Goal: Task Accomplishment & Management: Use online tool/utility

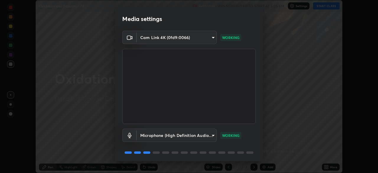
scroll to position [21, 0]
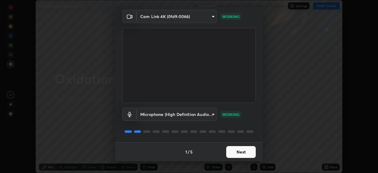
click at [247, 151] on button "Next" at bounding box center [240, 152] width 29 height 12
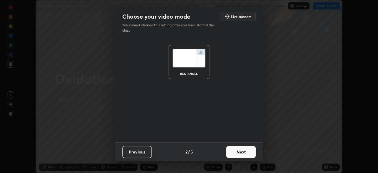
click at [247, 152] on button "Next" at bounding box center [240, 152] width 29 height 12
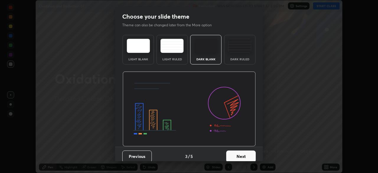
scroll to position [4, 0]
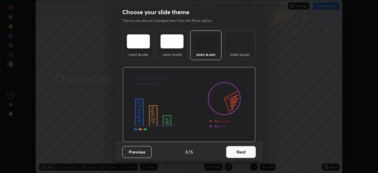
click at [247, 151] on button "Next" at bounding box center [240, 152] width 29 height 12
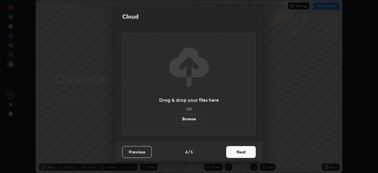
click at [246, 151] on button "Next" at bounding box center [240, 152] width 29 height 12
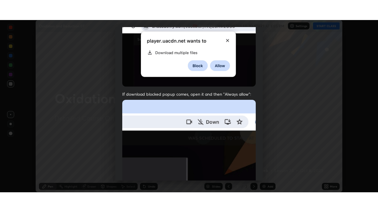
scroll to position [141, 0]
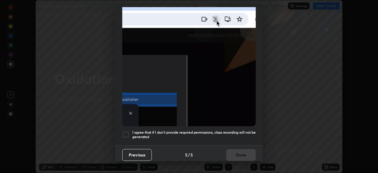
click at [244, 130] on h5 "I agree that if I don't provide required permissions, class recording will not …" at bounding box center [193, 134] width 123 height 9
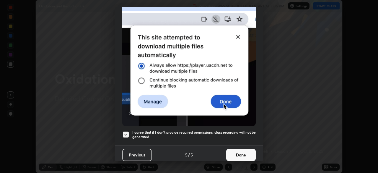
click at [247, 152] on button "Done" at bounding box center [240, 155] width 29 height 12
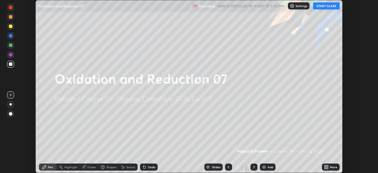
click at [268, 168] on div "Add" at bounding box center [270, 166] width 6 height 3
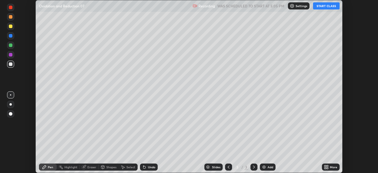
click at [324, 165] on icon at bounding box center [324, 165] width 1 height 1
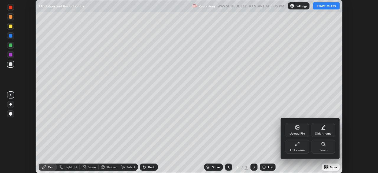
click at [304, 151] on div "Full screen" at bounding box center [297, 149] width 15 height 3
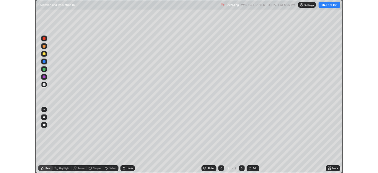
scroll to position [212, 378]
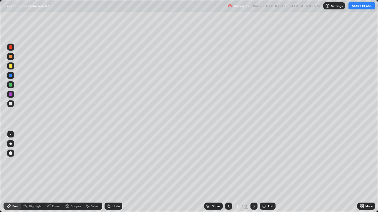
click at [353, 8] on button "START CLASS" at bounding box center [361, 5] width 27 height 7
click at [96, 172] on div "Select" at bounding box center [92, 206] width 19 height 7
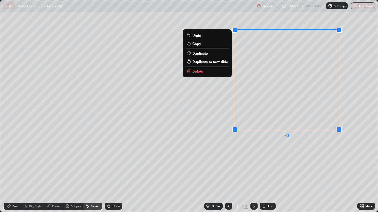
click at [205, 74] on button "Delete" at bounding box center [207, 71] width 44 height 7
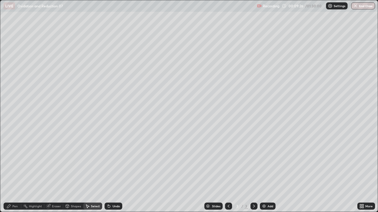
click at [18, 172] on div "Pen" at bounding box center [13, 206] width 18 height 7
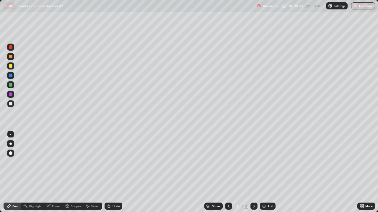
click at [11, 65] on div at bounding box center [11, 66] width 4 height 4
click at [12, 65] on div at bounding box center [11, 66] width 4 height 4
click at [10, 105] on div at bounding box center [11, 104] width 4 height 4
click at [13, 66] on div at bounding box center [10, 66] width 7 height 7
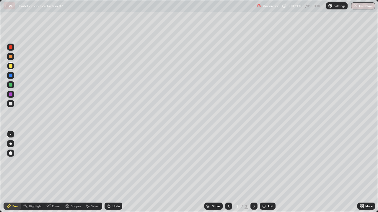
click at [11, 107] on div at bounding box center [10, 103] width 7 height 7
click at [11, 66] on div at bounding box center [11, 66] width 4 height 4
click at [11, 65] on div at bounding box center [11, 66] width 4 height 4
click at [108, 172] on icon at bounding box center [108, 205] width 1 height 1
click at [108, 172] on icon at bounding box center [109, 207] width 2 height 2
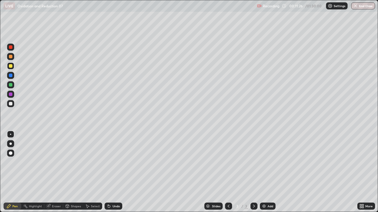
click at [10, 103] on div at bounding box center [11, 104] width 4 height 4
click at [11, 103] on div at bounding box center [11, 104] width 4 height 4
click at [108, 172] on icon at bounding box center [108, 205] width 1 height 1
click at [108, 172] on icon at bounding box center [109, 207] width 2 height 2
click at [93, 172] on div "Select" at bounding box center [95, 206] width 9 height 3
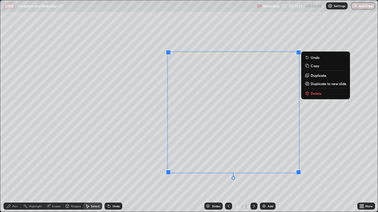
click at [311, 95] on p "Delete" at bounding box center [315, 93] width 11 height 5
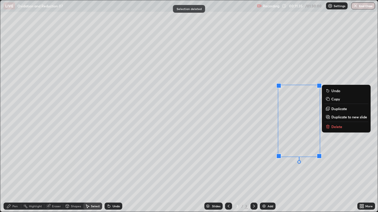
click at [327, 127] on icon at bounding box center [327, 127] width 3 height 3
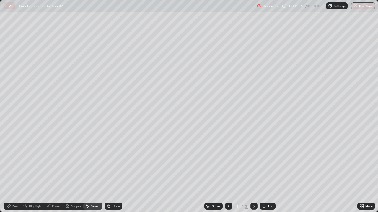
click at [18, 172] on div "Pen" at bounding box center [13, 206] width 18 height 7
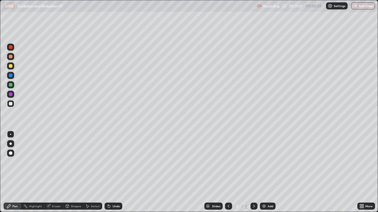
click at [11, 104] on div at bounding box center [11, 104] width 4 height 4
click at [77, 172] on div "Shapes" at bounding box center [76, 206] width 10 height 3
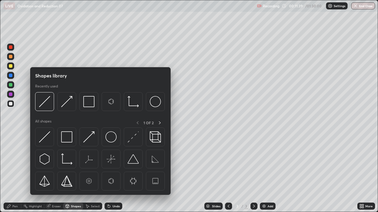
click at [92, 172] on div "Select" at bounding box center [95, 206] width 9 height 3
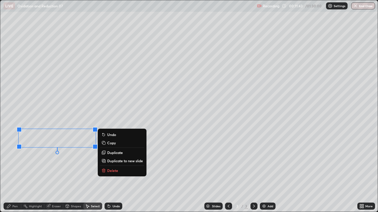
click at [14, 172] on div "Pen" at bounding box center [14, 206] width 5 height 3
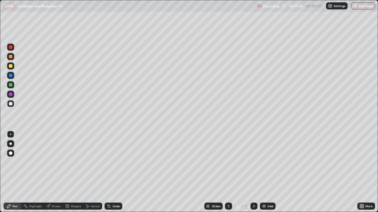
click at [11, 104] on div at bounding box center [11, 104] width 4 height 4
click at [360, 172] on icon at bounding box center [360, 205] width 1 height 1
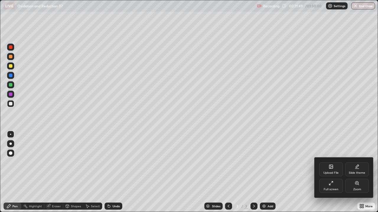
click at [333, 172] on div "Full screen" at bounding box center [331, 186] width 24 height 14
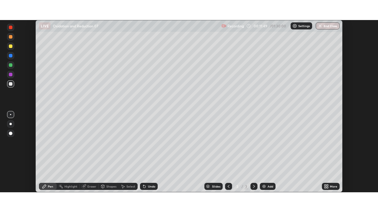
scroll to position [29326, 29121]
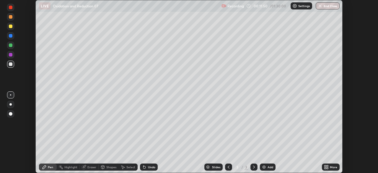
click at [327, 168] on icon at bounding box center [326, 167] width 1 height 1
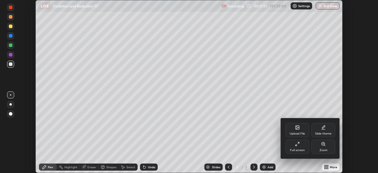
click at [298, 148] on div "Full screen" at bounding box center [297, 149] width 15 height 3
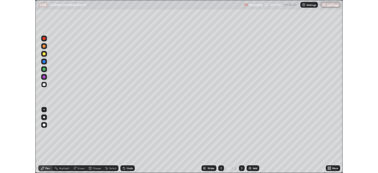
scroll to position [212, 378]
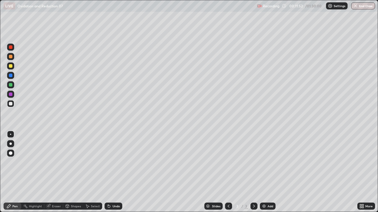
click at [17, 172] on div "Pen" at bounding box center [14, 206] width 5 height 3
click at [111, 172] on div "Undo" at bounding box center [113, 206] width 18 height 7
click at [13, 66] on div at bounding box center [10, 66] width 7 height 7
click at [14, 66] on div at bounding box center [10, 66] width 7 height 7
click at [12, 105] on div at bounding box center [11, 104] width 4 height 4
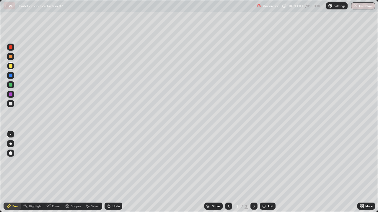
click at [11, 105] on div at bounding box center [11, 104] width 4 height 4
click at [119, 172] on div "Undo" at bounding box center [115, 206] width 7 height 3
click at [115, 172] on div "Undo" at bounding box center [115, 206] width 7 height 3
click at [117, 172] on div "Undo" at bounding box center [113, 206] width 18 height 7
click at [268, 172] on div "Add" at bounding box center [270, 206] width 6 height 3
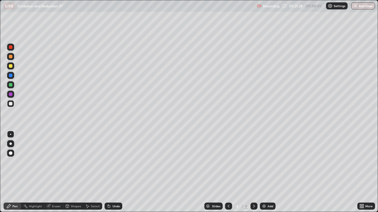
click at [265, 172] on img at bounding box center [263, 206] width 5 height 5
click at [267, 172] on div "Add" at bounding box center [270, 206] width 6 height 3
click at [8, 65] on div at bounding box center [10, 66] width 7 height 7
click at [10, 67] on div at bounding box center [11, 66] width 4 height 4
click at [10, 68] on div at bounding box center [11, 66] width 4 height 4
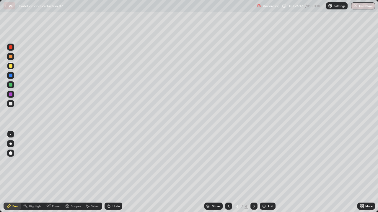
click at [362, 172] on icon at bounding box center [362, 207] width 1 height 1
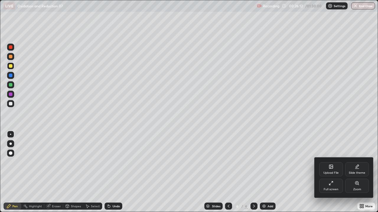
click at [329, 172] on div "Full screen" at bounding box center [330, 189] width 15 height 3
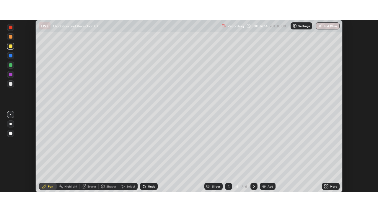
scroll to position [29326, 29121]
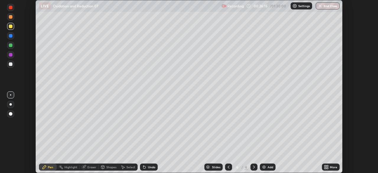
click at [332, 169] on div "More" at bounding box center [331, 166] width 18 height 7
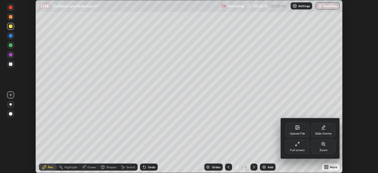
click at [300, 145] on div "Full screen" at bounding box center [297, 146] width 24 height 14
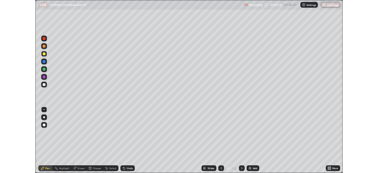
scroll to position [212, 378]
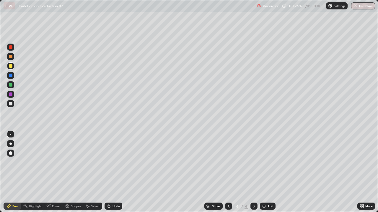
click at [98, 172] on div "Select" at bounding box center [95, 206] width 9 height 3
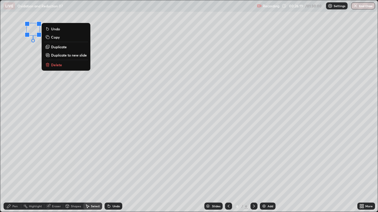
click at [64, 67] on button "Delete" at bounding box center [66, 64] width 44 height 7
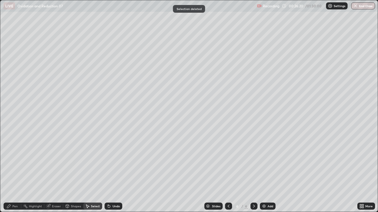
click at [14, 172] on div "Pen" at bounding box center [14, 206] width 5 height 3
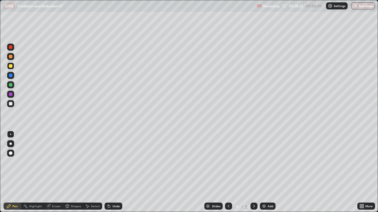
click at [10, 66] on div at bounding box center [11, 66] width 4 height 4
click at [9, 106] on div at bounding box center [10, 103] width 7 height 7
click at [10, 106] on div at bounding box center [10, 103] width 7 height 7
click at [108, 172] on icon at bounding box center [108, 205] width 1 height 1
click at [110, 172] on div "Undo" at bounding box center [113, 206] width 18 height 7
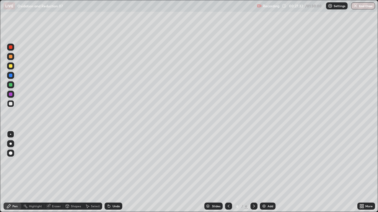
click at [106, 172] on icon at bounding box center [108, 206] width 5 height 5
click at [104, 172] on div "Undo" at bounding box center [113, 206] width 18 height 7
click at [108, 172] on icon at bounding box center [109, 207] width 2 height 2
click at [108, 172] on icon at bounding box center [108, 205] width 1 height 1
click at [10, 85] on div at bounding box center [11, 85] width 4 height 4
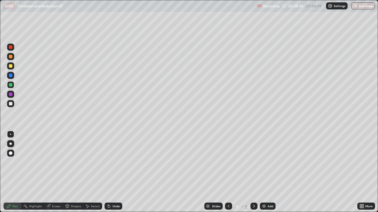
click at [11, 106] on div at bounding box center [10, 103] width 7 height 7
click at [11, 104] on div at bounding box center [11, 104] width 4 height 4
click at [108, 172] on icon at bounding box center [109, 207] width 2 height 2
click at [73, 172] on div "Shapes" at bounding box center [73, 206] width 20 height 7
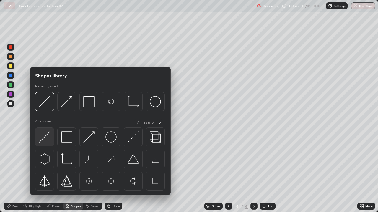
click at [46, 139] on img at bounding box center [44, 137] width 11 height 11
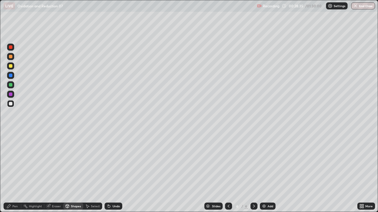
click at [111, 172] on div "Undo" at bounding box center [113, 206] width 18 height 7
click at [11, 66] on div at bounding box center [11, 66] width 4 height 4
click at [14, 172] on div "Pen" at bounding box center [14, 206] width 5 height 3
click at [16, 172] on div "Pen" at bounding box center [14, 206] width 5 height 3
click at [11, 104] on div at bounding box center [11, 104] width 4 height 4
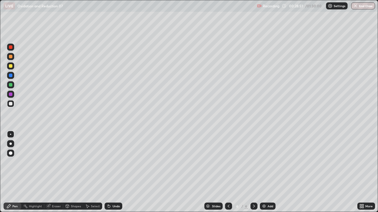
click at [11, 104] on div at bounding box center [11, 104] width 4 height 4
click at [11, 66] on div at bounding box center [11, 66] width 4 height 4
click at [11, 105] on div at bounding box center [11, 104] width 4 height 4
click at [12, 104] on div at bounding box center [11, 104] width 4 height 4
click at [117, 172] on div "Undo" at bounding box center [115, 206] width 7 height 3
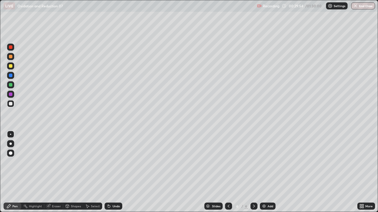
click at [117, 172] on div "Undo" at bounding box center [115, 206] width 7 height 3
click at [119, 172] on div "Undo" at bounding box center [113, 206] width 18 height 7
click at [118, 172] on div "Undo" at bounding box center [113, 206] width 18 height 7
click at [117, 172] on div "Undo" at bounding box center [113, 206] width 18 height 7
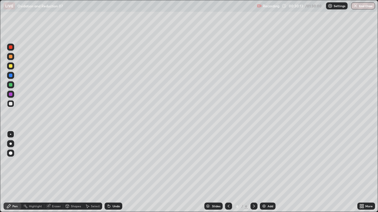
click at [117, 172] on div "Undo" at bounding box center [113, 206] width 18 height 7
click at [19, 172] on div "Pen" at bounding box center [13, 206] width 18 height 7
click at [118, 172] on div "Undo" at bounding box center [113, 206] width 18 height 7
click at [12, 103] on div at bounding box center [11, 104] width 4 height 4
click at [113, 172] on div "Undo" at bounding box center [113, 206] width 18 height 7
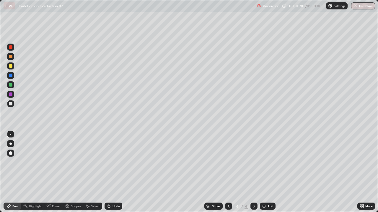
click at [9, 68] on div at bounding box center [10, 66] width 7 height 7
click at [10, 104] on div at bounding box center [11, 104] width 4 height 4
click at [112, 172] on div "Undo" at bounding box center [113, 206] width 18 height 7
click at [110, 172] on icon at bounding box center [108, 206] width 5 height 5
click at [12, 85] on div at bounding box center [11, 85] width 4 height 4
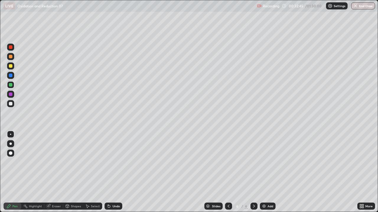
click at [12, 105] on div at bounding box center [11, 104] width 4 height 4
click at [10, 85] on div at bounding box center [11, 85] width 4 height 4
click at [69, 172] on icon at bounding box center [67, 206] width 5 height 5
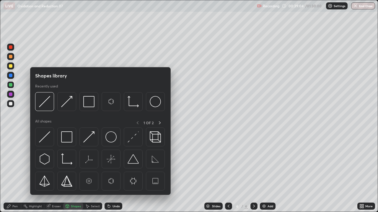
click at [89, 172] on icon at bounding box center [87, 206] width 5 height 5
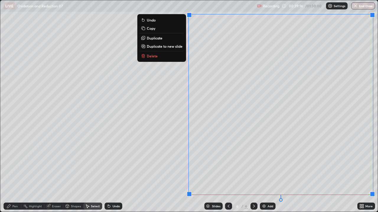
click at [174, 47] on p "Duplicate to new slide" at bounding box center [165, 46] width 36 height 5
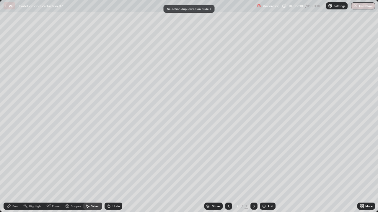
click at [86, 172] on div "Select" at bounding box center [92, 206] width 19 height 7
click at [76, 172] on div "Shapes" at bounding box center [76, 206] width 10 height 3
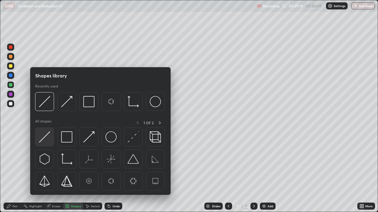
click at [46, 139] on img at bounding box center [44, 137] width 11 height 11
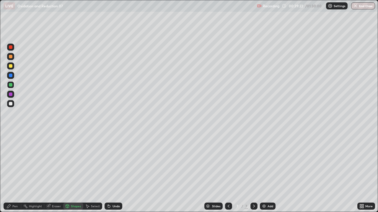
click at [16, 172] on div "Pen" at bounding box center [13, 206] width 18 height 7
click at [13, 104] on div at bounding box center [10, 103] width 7 height 7
click at [110, 172] on icon at bounding box center [108, 206] width 5 height 5
click at [52, 172] on div "Eraser" at bounding box center [56, 206] width 9 height 3
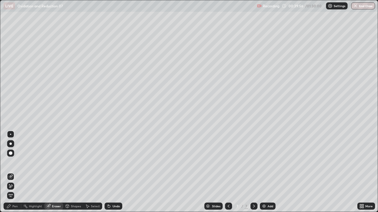
click at [14, 172] on div "Pen" at bounding box center [14, 206] width 5 height 3
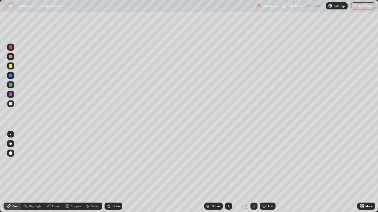
click at [11, 105] on div at bounding box center [11, 104] width 4 height 4
click at [12, 104] on div at bounding box center [11, 104] width 4 height 4
click at [108, 172] on icon at bounding box center [108, 205] width 1 height 1
click at [108, 172] on icon at bounding box center [109, 207] width 2 height 2
click at [104, 172] on div "Undo" at bounding box center [113, 206] width 18 height 7
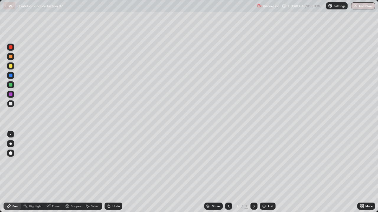
click at [10, 68] on div at bounding box center [11, 66] width 4 height 4
click at [11, 67] on div at bounding box center [11, 66] width 4 height 4
click at [12, 104] on div at bounding box center [11, 104] width 4 height 4
click at [12, 85] on div at bounding box center [11, 85] width 4 height 4
click at [11, 66] on div at bounding box center [11, 66] width 4 height 4
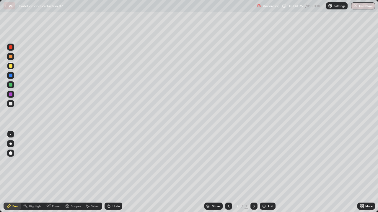
click at [11, 104] on div at bounding box center [11, 104] width 4 height 4
click at [10, 67] on div at bounding box center [11, 66] width 4 height 4
click at [11, 104] on div at bounding box center [11, 104] width 4 height 4
click at [108, 172] on icon at bounding box center [109, 207] width 2 height 2
click at [11, 85] on div at bounding box center [11, 85] width 4 height 4
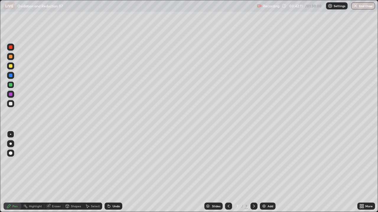
click at [56, 172] on div "Eraser" at bounding box center [56, 206] width 9 height 3
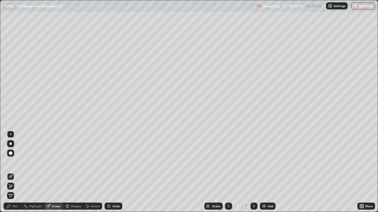
click at [16, 172] on div "Pen" at bounding box center [14, 206] width 5 height 3
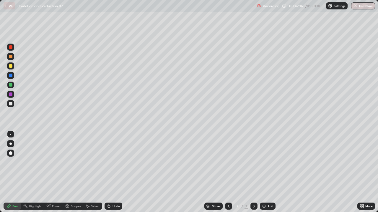
click at [11, 104] on div at bounding box center [11, 104] width 4 height 4
click at [112, 172] on div "Undo" at bounding box center [115, 206] width 7 height 3
click at [53, 172] on div "Eraser" at bounding box center [53, 206] width 19 height 7
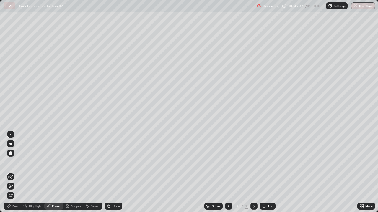
click at [16, 172] on div "Pen" at bounding box center [14, 206] width 5 height 3
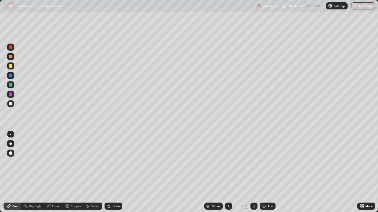
click at [11, 66] on div at bounding box center [11, 66] width 4 height 4
click at [12, 84] on div at bounding box center [11, 85] width 4 height 4
click at [110, 172] on icon at bounding box center [108, 206] width 5 height 5
click at [112, 172] on div "Undo" at bounding box center [113, 206] width 18 height 7
click at [110, 172] on div "Undo" at bounding box center [113, 206] width 18 height 7
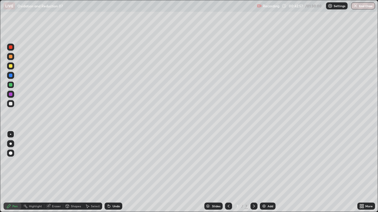
click at [112, 172] on div "Undo" at bounding box center [113, 206] width 18 height 7
click at [98, 172] on div "Select" at bounding box center [95, 206] width 9 height 3
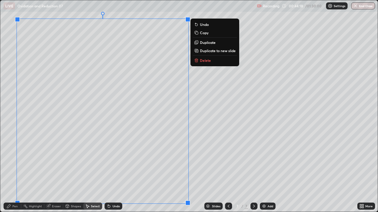
click at [212, 50] on p "Duplicate to new slide" at bounding box center [218, 50] width 36 height 5
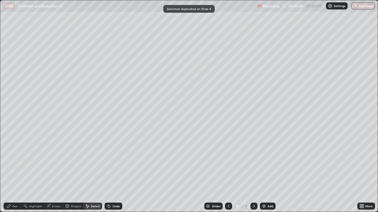
click at [67, 172] on div "Shapes" at bounding box center [73, 206] width 20 height 7
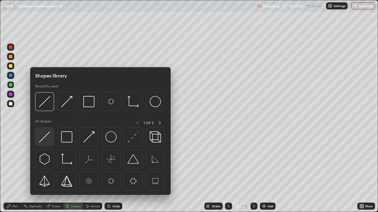
click at [50, 139] on div at bounding box center [44, 137] width 19 height 19
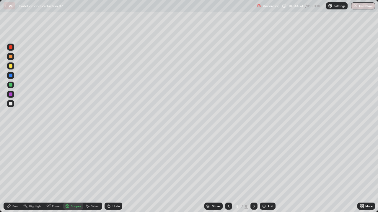
click at [14, 172] on div "Pen" at bounding box center [14, 206] width 5 height 3
click at [11, 101] on div at bounding box center [10, 103] width 7 height 7
click at [116, 172] on div "Undo" at bounding box center [113, 206] width 18 height 7
click at [117, 172] on div "Undo" at bounding box center [115, 206] width 7 height 3
click at [116, 172] on div "Undo" at bounding box center [115, 206] width 7 height 3
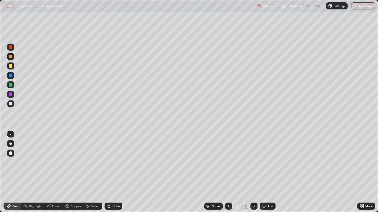
click at [115, 172] on div "Undo" at bounding box center [113, 206] width 18 height 7
click at [116, 172] on div "Undo" at bounding box center [113, 206] width 18 height 7
click at [117, 172] on div "Undo" at bounding box center [113, 206] width 18 height 7
click at [116, 172] on div "Undo" at bounding box center [113, 206] width 18 height 7
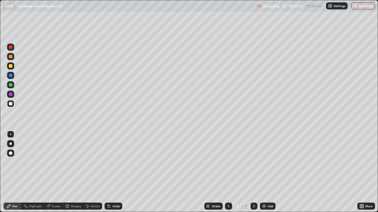
click at [116, 172] on div "Undo" at bounding box center [113, 206] width 18 height 7
click at [115, 172] on div "Undo" at bounding box center [113, 206] width 18 height 7
click at [115, 172] on div "Undo" at bounding box center [115, 206] width 7 height 3
click at [54, 172] on div "Eraser" at bounding box center [56, 206] width 9 height 3
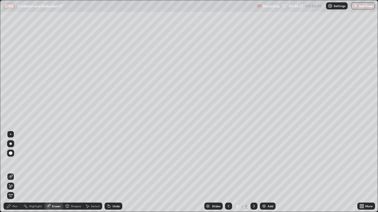
click at [14, 172] on div "Pen" at bounding box center [14, 206] width 5 height 3
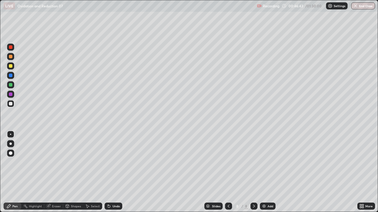
click at [12, 66] on div at bounding box center [11, 66] width 4 height 4
click at [11, 66] on div at bounding box center [11, 66] width 4 height 4
click at [10, 104] on div at bounding box center [11, 104] width 4 height 4
click at [11, 104] on div at bounding box center [11, 104] width 4 height 4
click at [270, 172] on div "Add" at bounding box center [270, 206] width 6 height 3
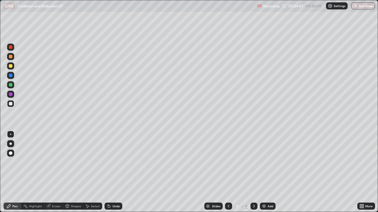
click at [110, 172] on icon at bounding box center [108, 206] width 5 height 5
click at [108, 172] on icon at bounding box center [108, 205] width 1 height 1
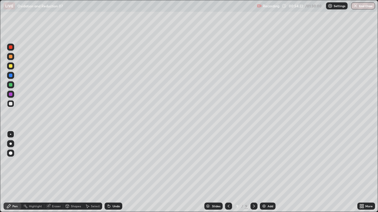
click at [108, 172] on icon at bounding box center [108, 205] width 1 height 1
click at [11, 104] on div at bounding box center [11, 104] width 4 height 4
click at [109, 172] on icon at bounding box center [108, 206] width 5 height 5
click at [110, 172] on icon at bounding box center [108, 206] width 5 height 5
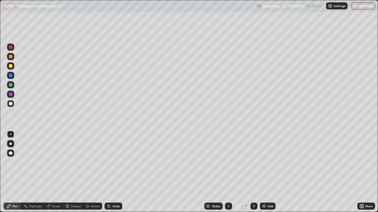
click at [110, 172] on icon at bounding box center [108, 206] width 5 height 5
click at [109, 172] on icon at bounding box center [109, 207] width 2 height 2
click at [108, 172] on icon at bounding box center [109, 207] width 2 height 2
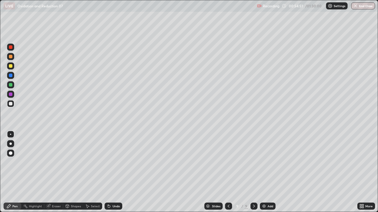
click at [106, 172] on div "Undo" at bounding box center [113, 206] width 18 height 7
click at [12, 67] on div at bounding box center [11, 66] width 4 height 4
click at [54, 172] on div "Eraser" at bounding box center [53, 206] width 19 height 7
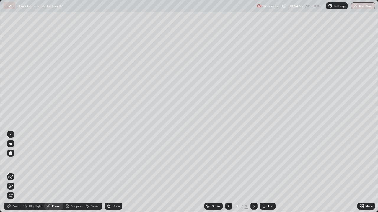
click at [15, 172] on div "Pen" at bounding box center [14, 206] width 5 height 3
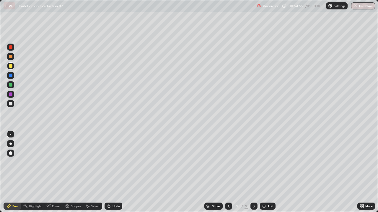
click at [14, 172] on div "Pen" at bounding box center [13, 206] width 18 height 7
click at [11, 104] on div at bounding box center [11, 104] width 4 height 4
click at [54, 172] on div "Eraser" at bounding box center [56, 206] width 9 height 3
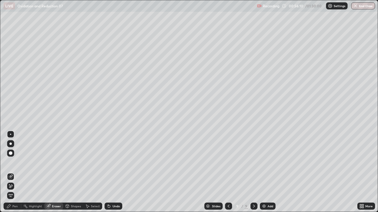
click at [12, 172] on div "Pen" at bounding box center [13, 206] width 18 height 7
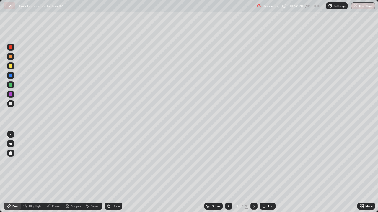
click at [12, 105] on div at bounding box center [11, 104] width 4 height 4
click at [13, 104] on div at bounding box center [10, 103] width 7 height 7
click at [108, 172] on icon at bounding box center [108, 205] width 1 height 1
click at [12, 103] on div at bounding box center [11, 104] width 4 height 4
click at [10, 104] on div at bounding box center [11, 104] width 4 height 4
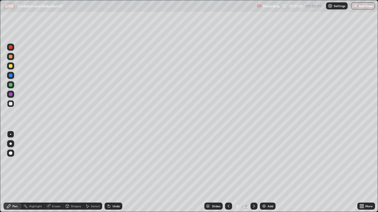
click at [12, 68] on div at bounding box center [11, 66] width 4 height 4
click at [11, 66] on div at bounding box center [11, 66] width 4 height 4
click at [11, 104] on div at bounding box center [11, 104] width 4 height 4
click at [116, 172] on div "Undo" at bounding box center [113, 206] width 18 height 7
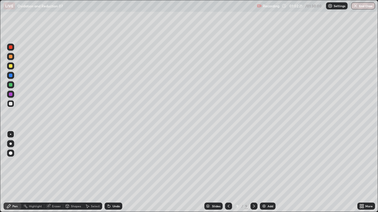
click at [118, 172] on div "Undo" at bounding box center [115, 206] width 7 height 3
click at [116, 172] on div "Undo" at bounding box center [115, 206] width 7 height 3
click at [12, 67] on div at bounding box center [11, 66] width 4 height 4
click at [94, 172] on div "Select" at bounding box center [95, 206] width 9 height 3
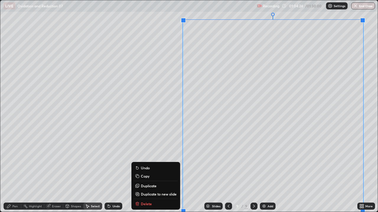
click at [154, 172] on p "Duplicate to new slide" at bounding box center [159, 194] width 36 height 5
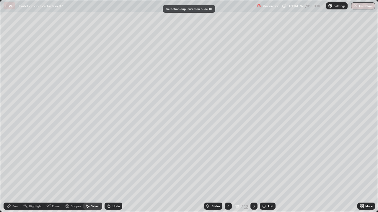
click at [58, 172] on div "Eraser" at bounding box center [56, 206] width 9 height 3
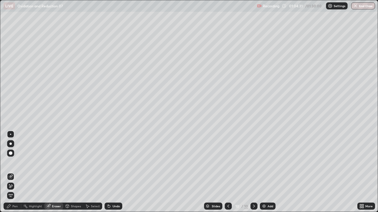
click at [15, 172] on div "Pen" at bounding box center [14, 206] width 5 height 3
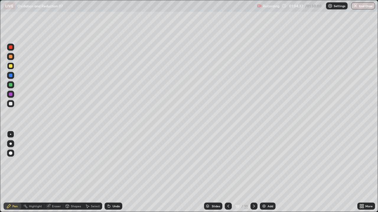
click at [13, 103] on div at bounding box center [10, 103] width 7 height 7
click at [10, 105] on div at bounding box center [11, 104] width 4 height 4
click at [11, 104] on div at bounding box center [11, 104] width 4 height 4
click at [14, 172] on div "Pen" at bounding box center [14, 206] width 5 height 3
click at [11, 104] on div at bounding box center [11, 104] width 4 height 4
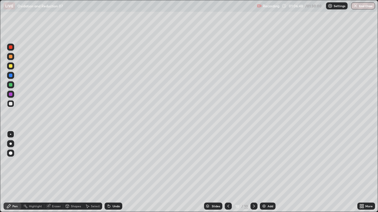
click at [11, 104] on div at bounding box center [11, 104] width 4 height 4
click at [11, 48] on div at bounding box center [11, 47] width 4 height 4
click at [11, 46] on div at bounding box center [11, 47] width 4 height 4
click at [10, 105] on div at bounding box center [11, 104] width 4 height 4
click at [11, 105] on div at bounding box center [11, 104] width 4 height 4
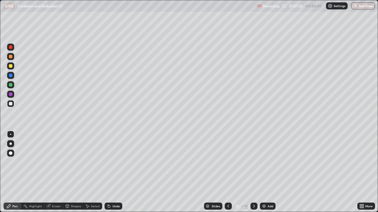
click at [12, 86] on div at bounding box center [11, 85] width 4 height 4
click at [12, 86] on div at bounding box center [10, 84] width 7 height 7
click at [10, 103] on div at bounding box center [11, 104] width 4 height 4
click at [11, 104] on div at bounding box center [11, 104] width 4 height 4
click at [12, 105] on div at bounding box center [11, 104] width 4 height 4
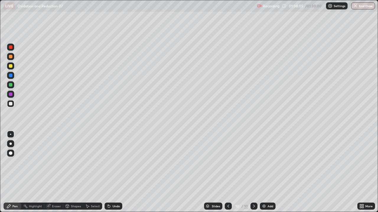
click at [11, 104] on div at bounding box center [11, 104] width 4 height 4
click at [12, 84] on div at bounding box center [11, 85] width 4 height 4
click at [11, 85] on div at bounding box center [11, 85] width 4 height 4
click at [11, 104] on div at bounding box center [11, 104] width 4 height 4
click at [12, 105] on div at bounding box center [10, 103] width 7 height 7
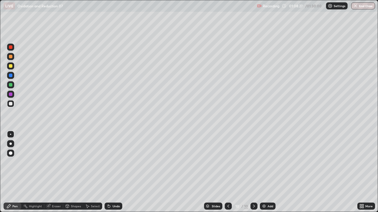
click at [108, 172] on icon at bounding box center [109, 207] width 2 height 2
click at [95, 172] on div "Select" at bounding box center [95, 206] width 9 height 3
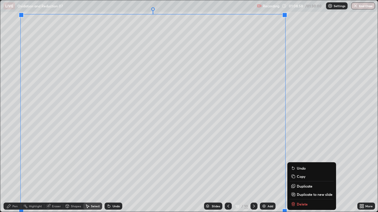
click at [300, 172] on p "Duplicate to new slide" at bounding box center [314, 194] width 36 height 5
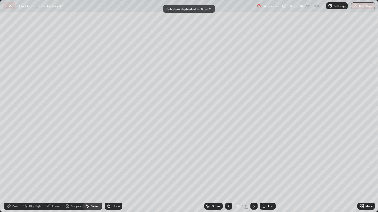
click at [55, 172] on div "Eraser" at bounding box center [56, 206] width 9 height 3
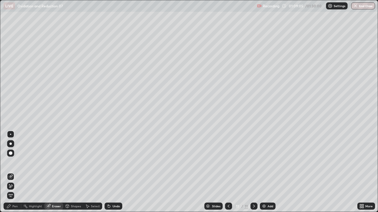
click at [15, 172] on div "Pen" at bounding box center [13, 206] width 18 height 7
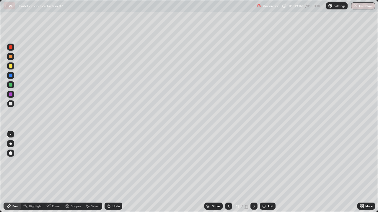
click at [12, 104] on div at bounding box center [11, 104] width 4 height 4
click at [117, 172] on div "Undo" at bounding box center [113, 206] width 18 height 7
click at [10, 66] on div at bounding box center [11, 66] width 4 height 4
click at [55, 172] on div "Eraser" at bounding box center [56, 206] width 9 height 3
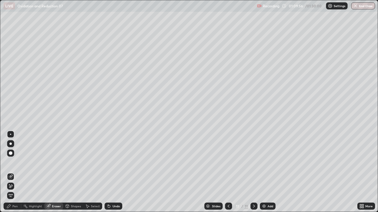
click at [18, 172] on div "Pen" at bounding box center [13, 206] width 18 height 7
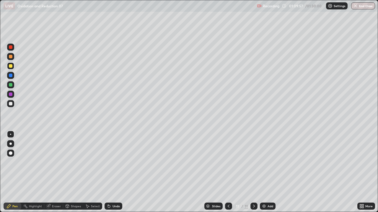
click at [10, 106] on div at bounding box center [10, 103] width 7 height 7
click at [114, 172] on div "Undo" at bounding box center [113, 206] width 18 height 7
click at [115, 172] on div "Undo" at bounding box center [113, 206] width 18 height 7
click at [116, 172] on div "Undo" at bounding box center [115, 206] width 7 height 3
click at [117, 172] on div "Undo" at bounding box center [113, 206] width 18 height 7
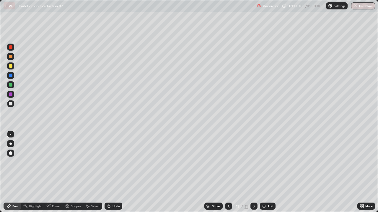
click at [117, 172] on div "Undo" at bounding box center [113, 206] width 18 height 7
click at [118, 172] on div "Undo" at bounding box center [113, 206] width 18 height 7
click at [117, 172] on div "Undo" at bounding box center [113, 206] width 18 height 7
click at [121, 172] on div "Undo" at bounding box center [113, 206] width 18 height 7
click at [120, 172] on div "Undo" at bounding box center [113, 206] width 18 height 7
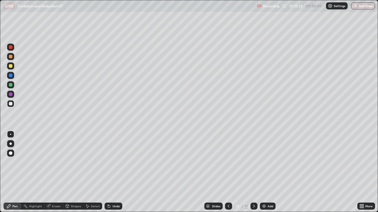
click at [121, 172] on div "Undo" at bounding box center [113, 206] width 18 height 7
click at [11, 65] on div at bounding box center [11, 66] width 4 height 4
click at [12, 66] on div at bounding box center [11, 66] width 4 height 4
click at [228, 172] on icon at bounding box center [228, 206] width 5 height 5
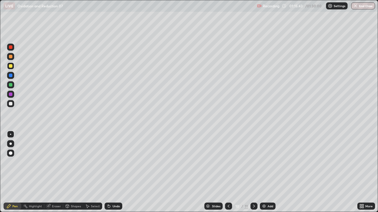
click at [227, 172] on icon at bounding box center [228, 206] width 2 height 3
click at [253, 172] on icon at bounding box center [253, 206] width 5 height 5
click at [270, 172] on div "Add" at bounding box center [270, 206] width 6 height 3
click at [228, 172] on icon at bounding box center [228, 206] width 5 height 5
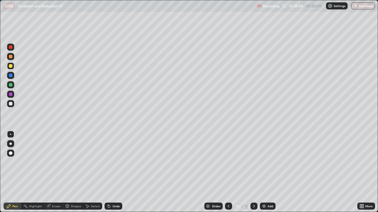
click at [252, 172] on icon at bounding box center [253, 206] width 5 height 5
click at [87, 172] on icon at bounding box center [87, 206] width 5 height 5
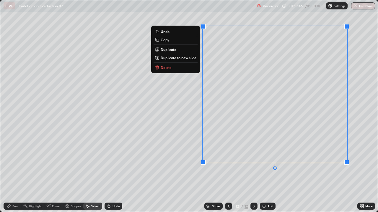
click at [170, 68] on p "Delete" at bounding box center [165, 67] width 11 height 5
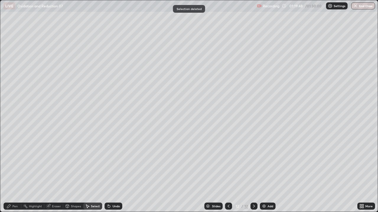
click at [18, 172] on div "Pen" at bounding box center [13, 206] width 18 height 7
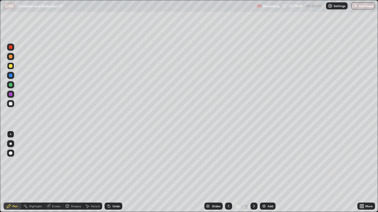
click at [9, 104] on div at bounding box center [11, 104] width 4 height 4
click at [110, 172] on icon at bounding box center [108, 206] width 5 height 5
click at [227, 172] on icon at bounding box center [228, 206] width 5 height 5
click at [253, 172] on icon at bounding box center [253, 206] width 5 height 5
click at [54, 172] on div "Eraser" at bounding box center [53, 206] width 19 height 7
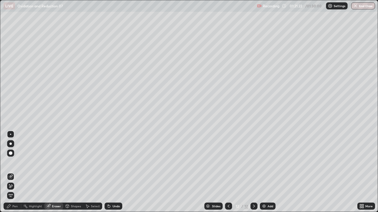
click at [16, 172] on div "Pen" at bounding box center [14, 206] width 5 height 3
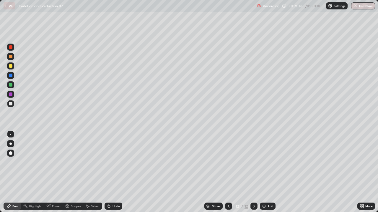
click at [10, 66] on div at bounding box center [11, 66] width 4 height 4
click at [9, 86] on div at bounding box center [11, 85] width 4 height 4
click at [10, 85] on div at bounding box center [11, 85] width 4 height 4
click at [11, 104] on div at bounding box center [11, 104] width 4 height 4
click at [109, 172] on icon at bounding box center [109, 207] width 2 height 2
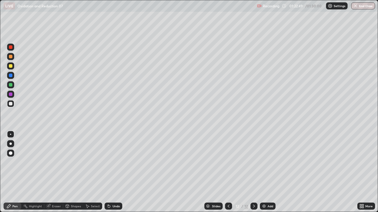
click at [108, 172] on icon at bounding box center [109, 207] width 2 height 2
click at [111, 172] on div "Undo" at bounding box center [113, 206] width 18 height 7
click at [112, 172] on div "Undo" at bounding box center [113, 206] width 18 height 7
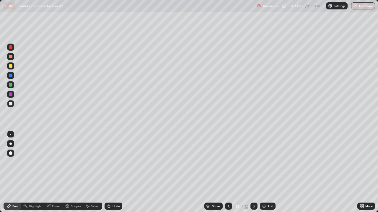
click at [113, 172] on div "Undo" at bounding box center [115, 206] width 7 height 3
click at [12, 95] on div at bounding box center [11, 95] width 4 height 4
click at [228, 172] on icon at bounding box center [228, 206] width 5 height 5
click at [55, 172] on div "Eraser" at bounding box center [56, 206] width 9 height 3
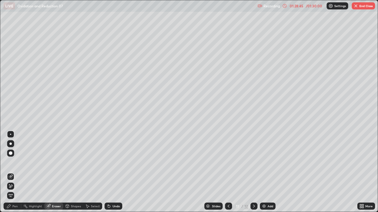
click at [253, 172] on icon at bounding box center [253, 206] width 5 height 5
click at [76, 172] on div "Shapes" at bounding box center [76, 206] width 10 height 3
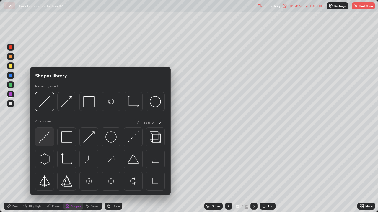
click at [45, 140] on img at bounding box center [44, 137] width 11 height 11
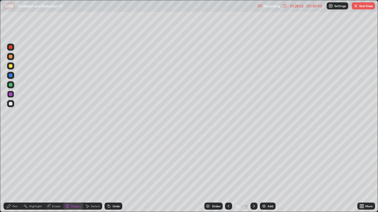
click at [9, 105] on div at bounding box center [11, 104] width 4 height 4
click at [17, 172] on div "Pen" at bounding box center [14, 206] width 5 height 3
click at [117, 172] on div "Undo" at bounding box center [115, 206] width 7 height 3
click at [117, 172] on div "Undo" at bounding box center [113, 206] width 18 height 7
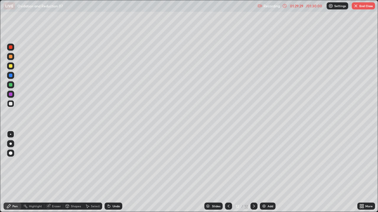
click at [117, 172] on div "Undo" at bounding box center [113, 206] width 18 height 7
click at [116, 172] on div "Undo" at bounding box center [115, 206] width 7 height 3
click at [116, 172] on div "Undo" at bounding box center [113, 206] width 18 height 7
click at [115, 172] on div "Undo" at bounding box center [115, 206] width 7 height 3
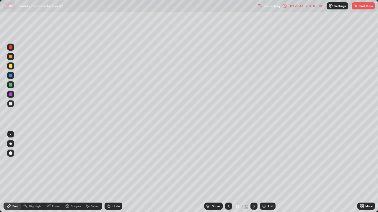
click at [115, 172] on div "Undo" at bounding box center [115, 206] width 7 height 3
click at [116, 172] on div "Undo" at bounding box center [115, 206] width 7 height 3
click at [114, 172] on div "Undo" at bounding box center [115, 206] width 7 height 3
click at [114, 172] on div "Undo" at bounding box center [113, 206] width 18 height 7
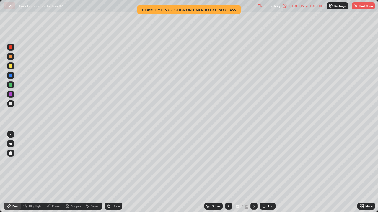
click at [115, 172] on div "Undo" at bounding box center [113, 206] width 18 height 7
click at [11, 67] on div at bounding box center [11, 66] width 4 height 4
click at [12, 67] on div at bounding box center [10, 66] width 7 height 7
click at [316, 5] on div "/ 01:30:00" at bounding box center [313, 6] width 18 height 4
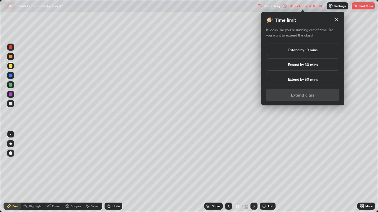
click at [287, 48] on div "Extend by 10 mins" at bounding box center [302, 50] width 73 height 12
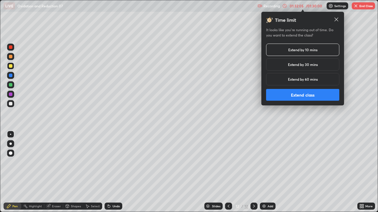
click at [277, 96] on button "Extend class" at bounding box center [302, 95] width 73 height 12
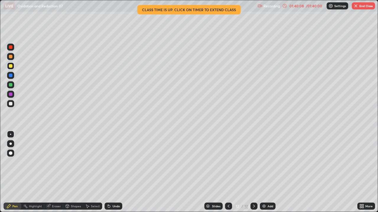
click at [360, 6] on button "End Class" at bounding box center [362, 5] width 23 height 7
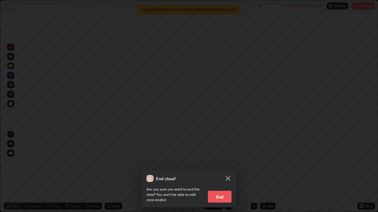
click at [224, 172] on button "End" at bounding box center [220, 197] width 24 height 12
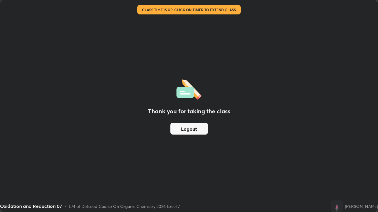
click at [197, 129] on button "Logout" at bounding box center [188, 129] width 37 height 12
click at [196, 129] on button "Logout" at bounding box center [188, 129] width 37 height 12
click at [197, 128] on button "Logout" at bounding box center [188, 129] width 37 height 12
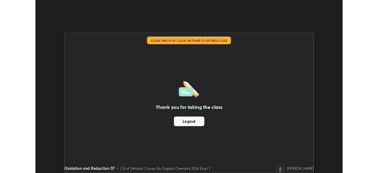
scroll to position [29326, 29121]
